Goal: Find specific page/section: Find specific page/section

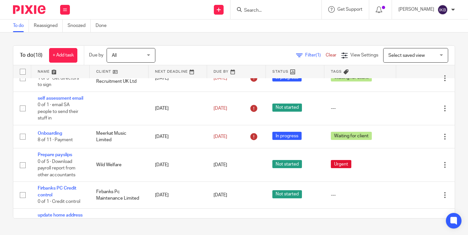
click at [243, 8] on input "Search" at bounding box center [272, 11] width 58 height 6
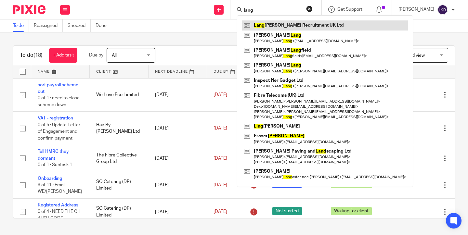
type input "lang"
click at [288, 26] on link at bounding box center [325, 25] width 166 height 10
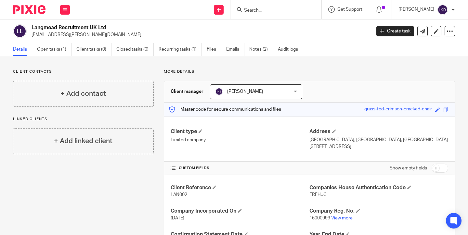
scroll to position [78, 0]
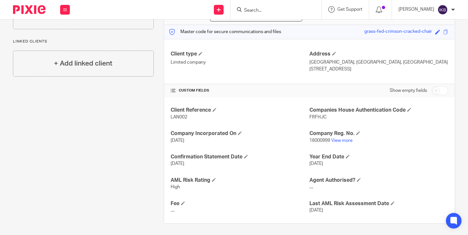
click at [318, 117] on span "FRFHJC" at bounding box center [317, 117] width 17 height 5
copy span "FRFHJC"
click at [273, 164] on p "6 Oct 2025" at bounding box center [240, 163] width 139 height 6
click at [317, 138] on span "16000999" at bounding box center [319, 140] width 21 height 5
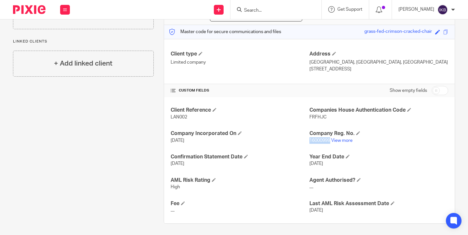
click at [317, 138] on span "16000999" at bounding box center [319, 140] width 21 height 5
copy span "16000999"
click at [130, 125] on div "Client contacts + Add contact Linked clients + Add linked client" at bounding box center [78, 108] width 151 height 232
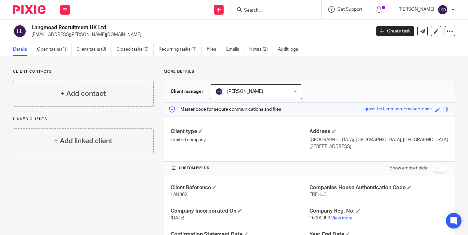
scroll to position [0, 0]
click at [36, 11] on img at bounding box center [29, 9] width 32 height 9
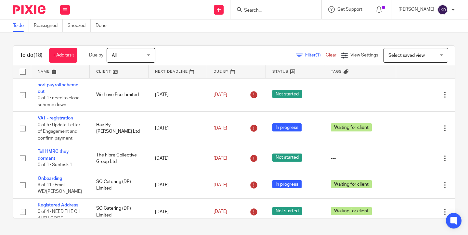
click at [243, 8] on input "Search" at bounding box center [272, 11] width 58 height 6
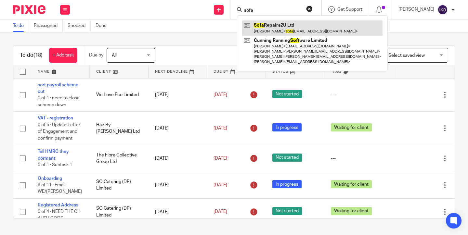
type input "sofa"
click at [265, 31] on link at bounding box center [312, 27] width 140 height 15
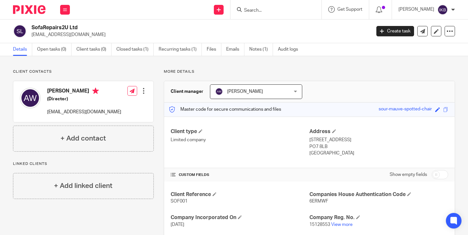
scroll to position [44, 0]
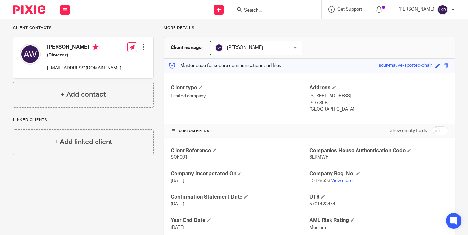
click at [34, 9] on img at bounding box center [29, 9] width 32 height 9
